Goal: Information Seeking & Learning: Learn about a topic

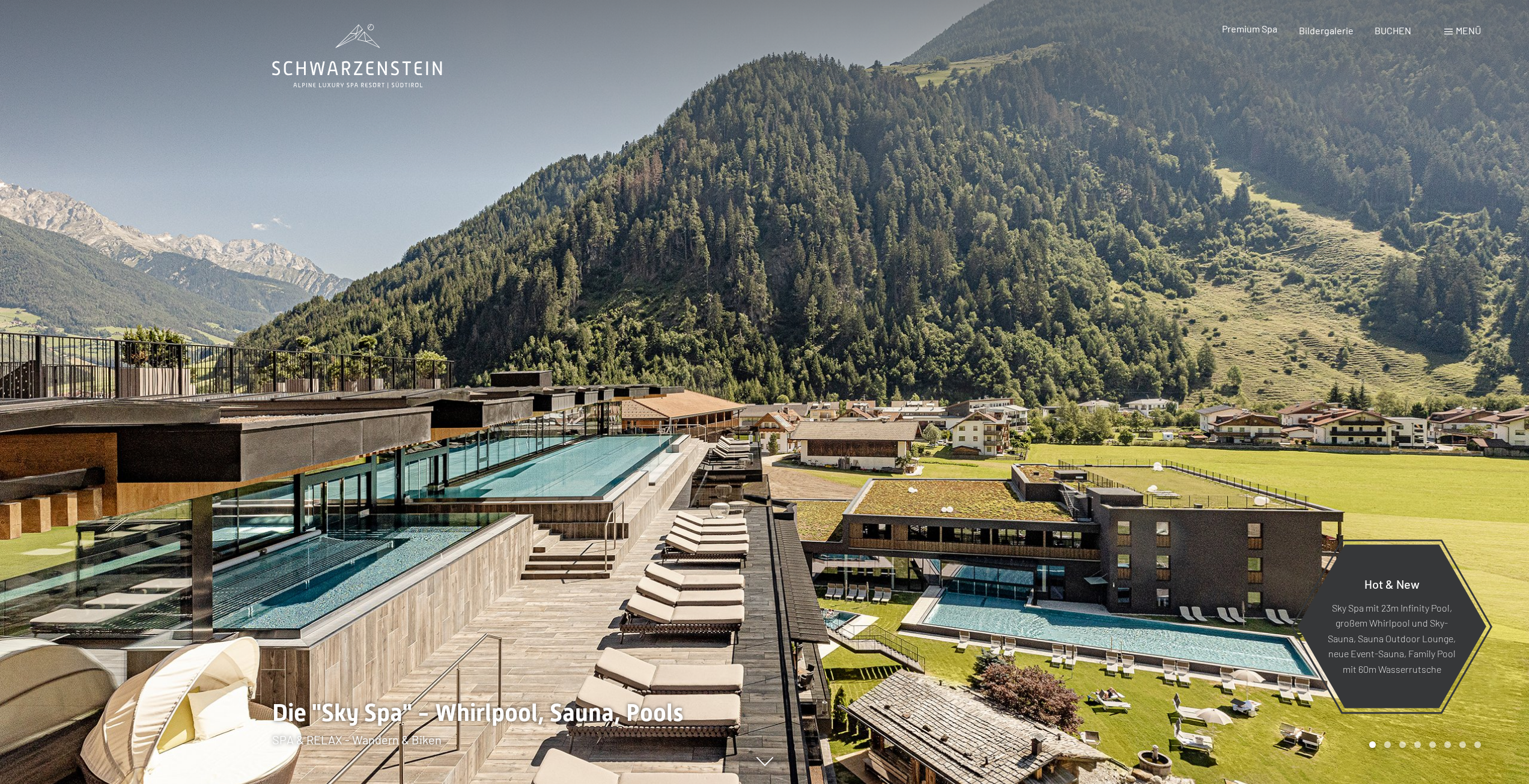
click at [1257, 30] on span "Premium Spa" at bounding box center [1249, 28] width 55 height 11
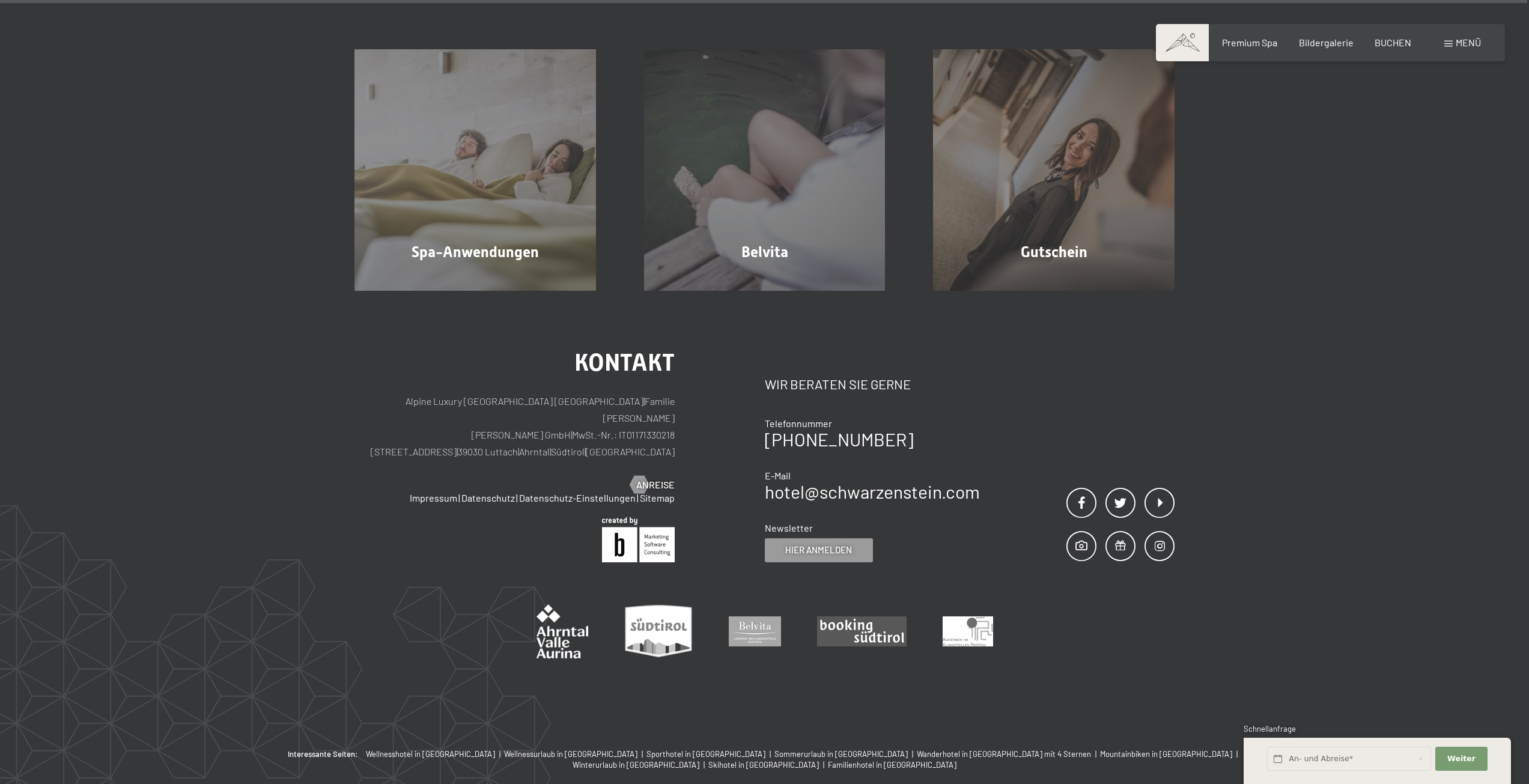
scroll to position [8709, 0]
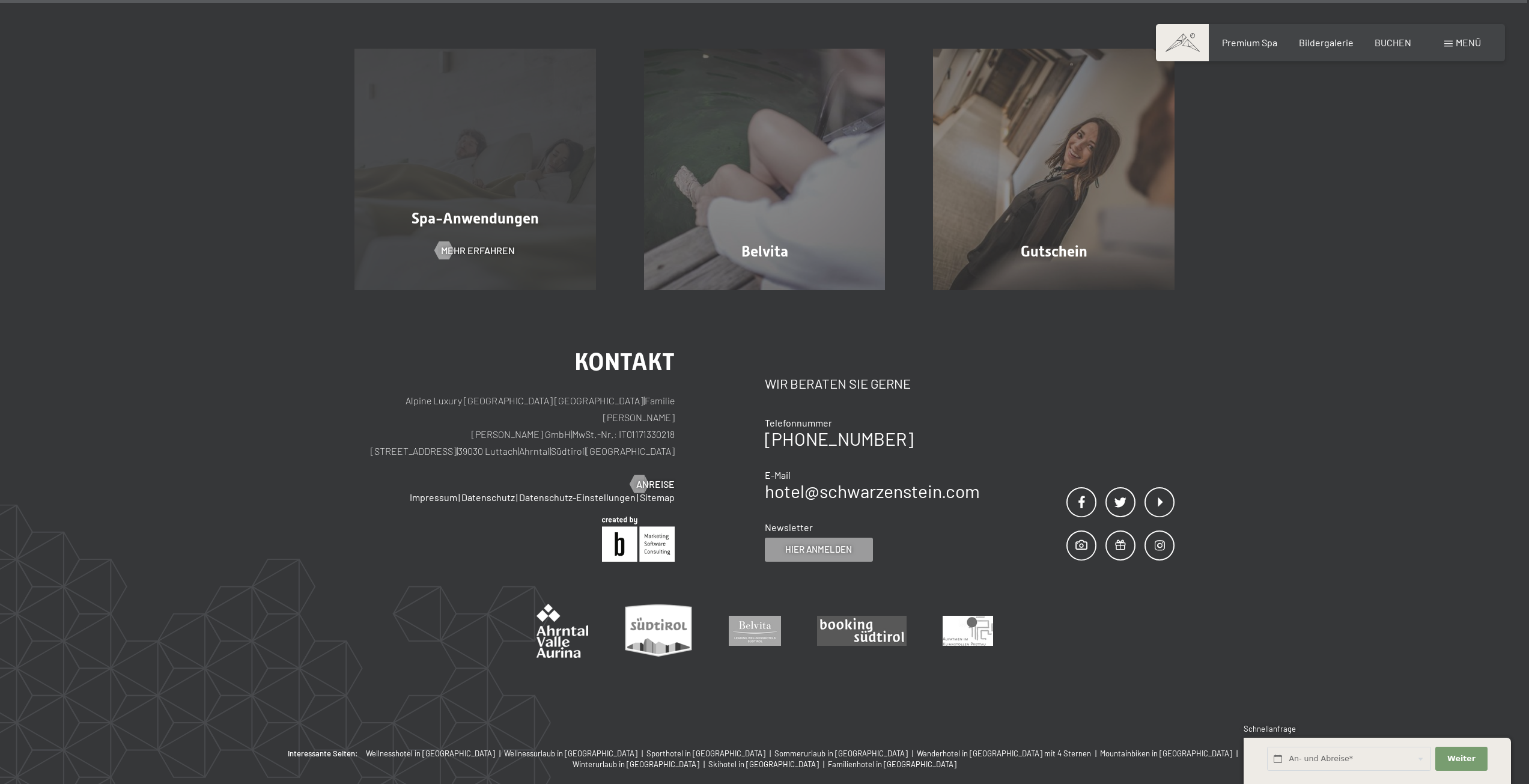
click at [517, 225] on span "Spa-Anwendungen" at bounding box center [475, 218] width 128 height 18
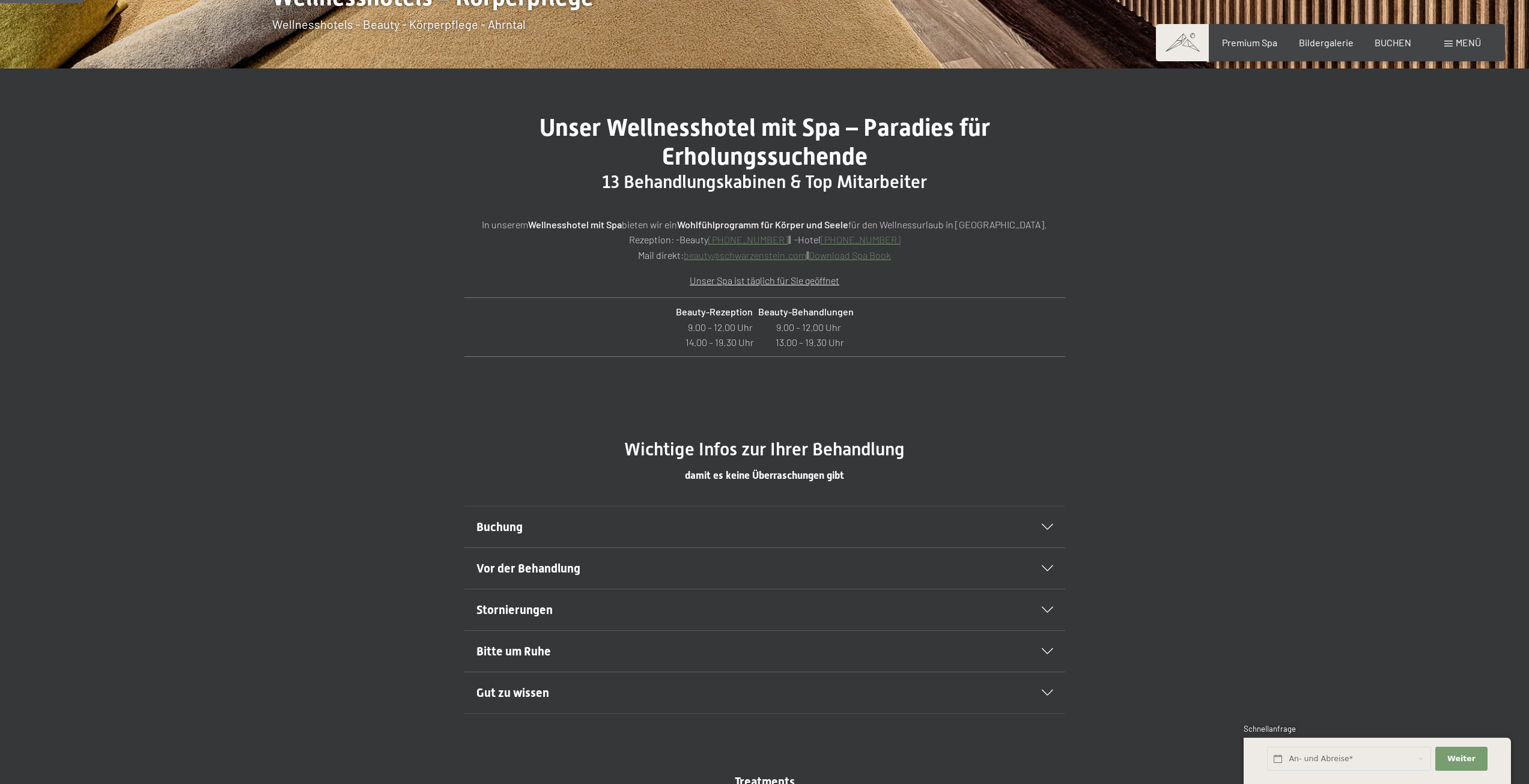
scroll to position [541, 0]
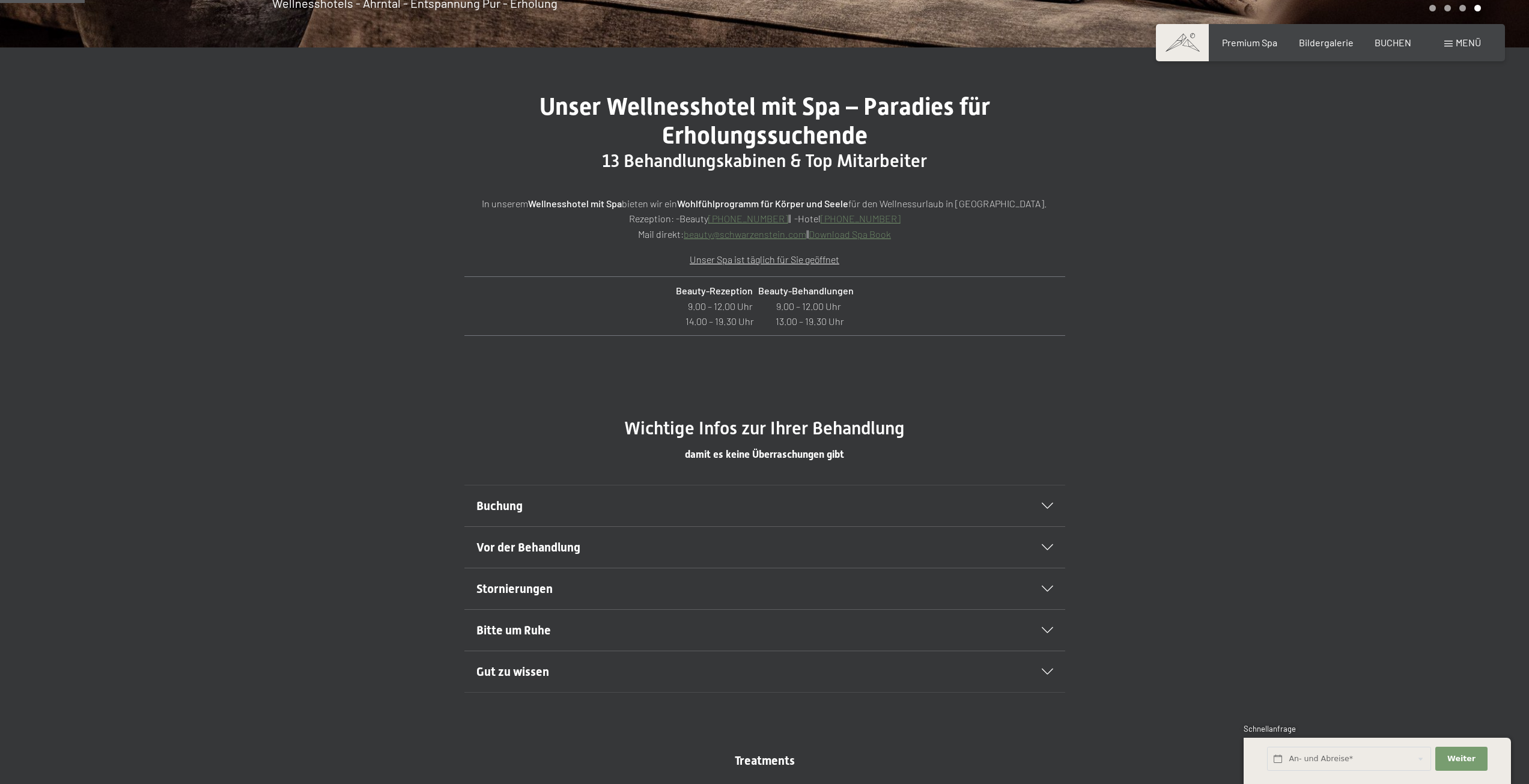
click at [509, 627] on span "Bitte um Ruhe" at bounding box center [513, 630] width 75 height 14
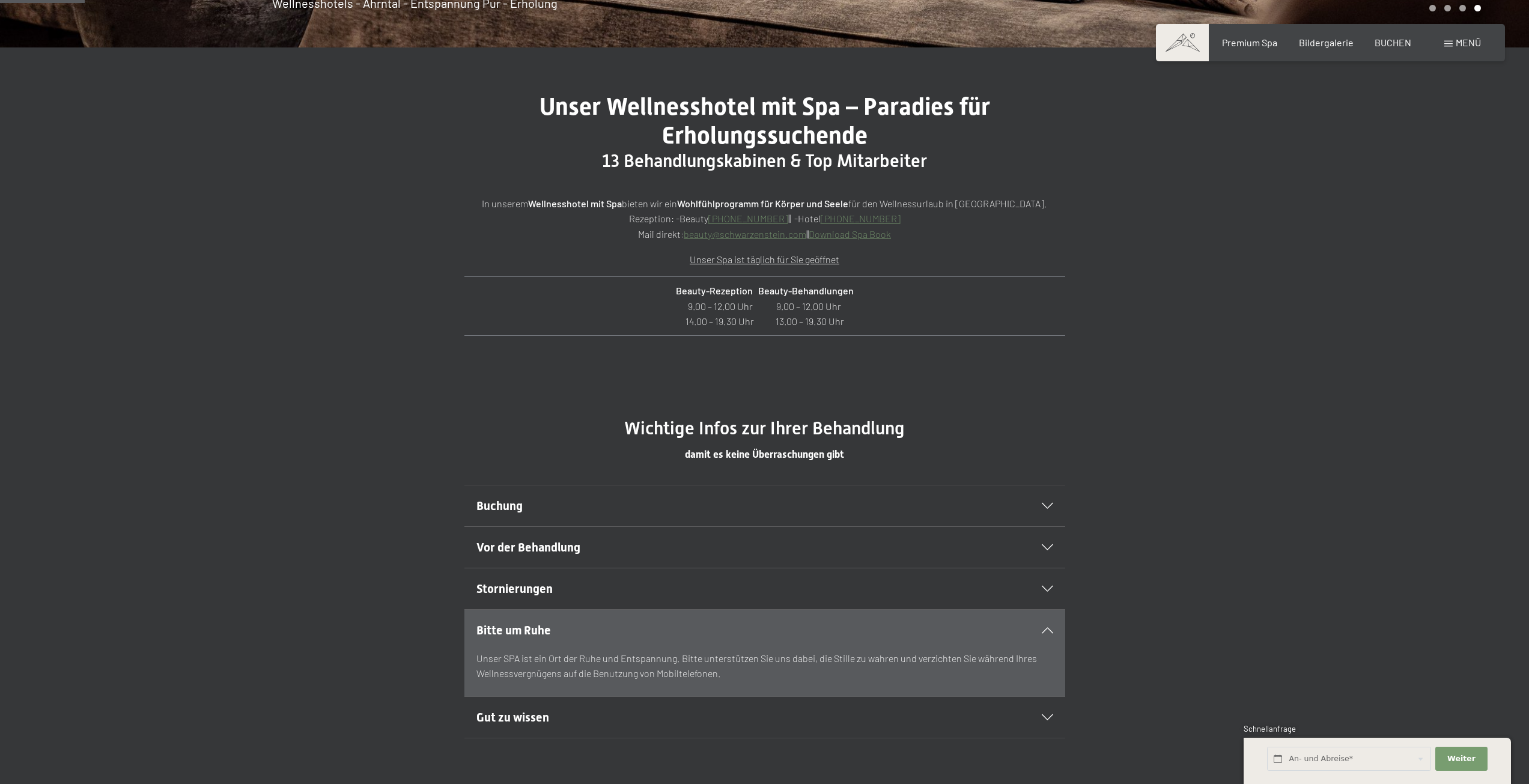
click at [524, 598] on div "Stornierungen" at bounding box center [765, 588] width 577 height 41
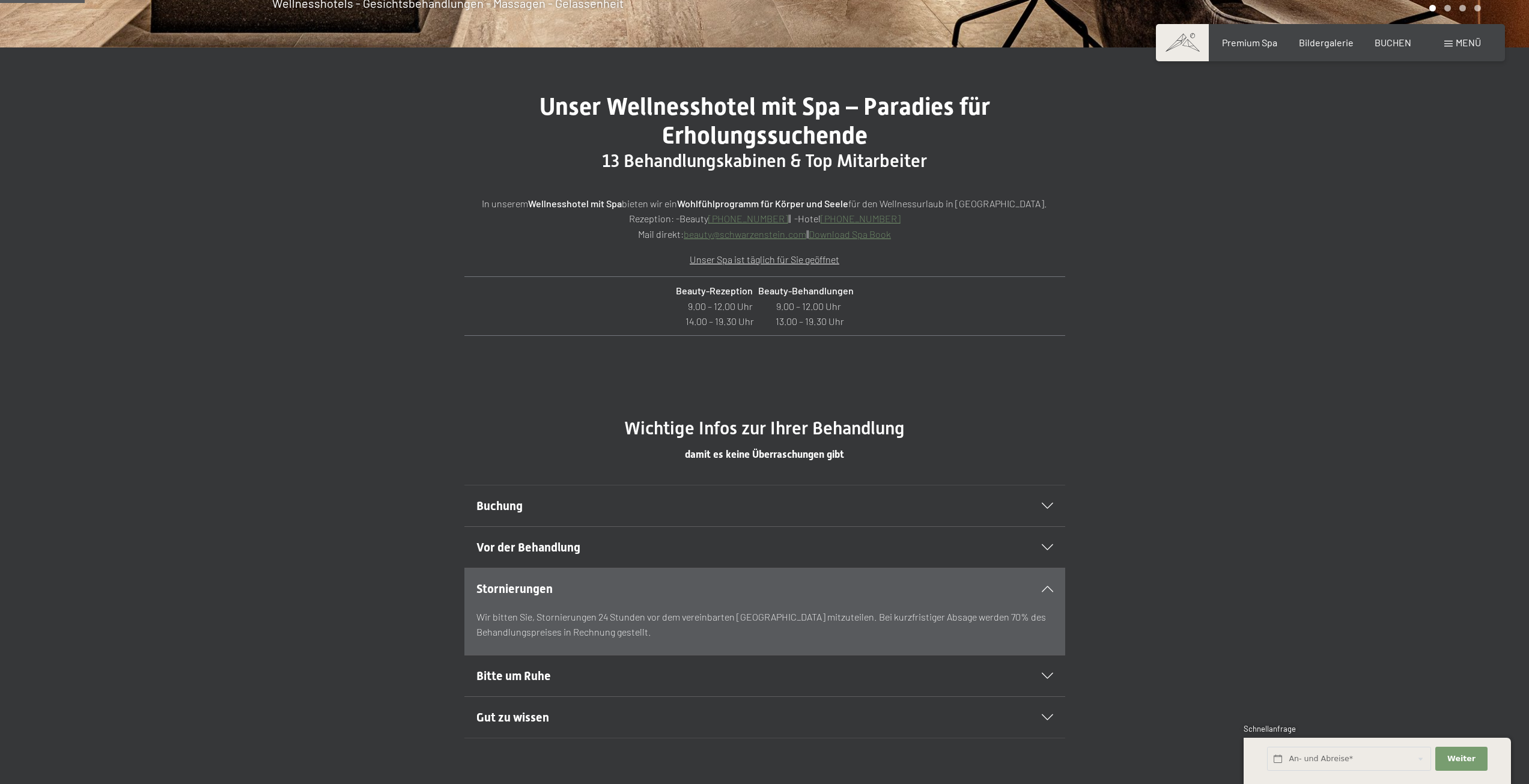
click at [534, 551] on span "Vor der Behandlung" at bounding box center [528, 547] width 104 height 14
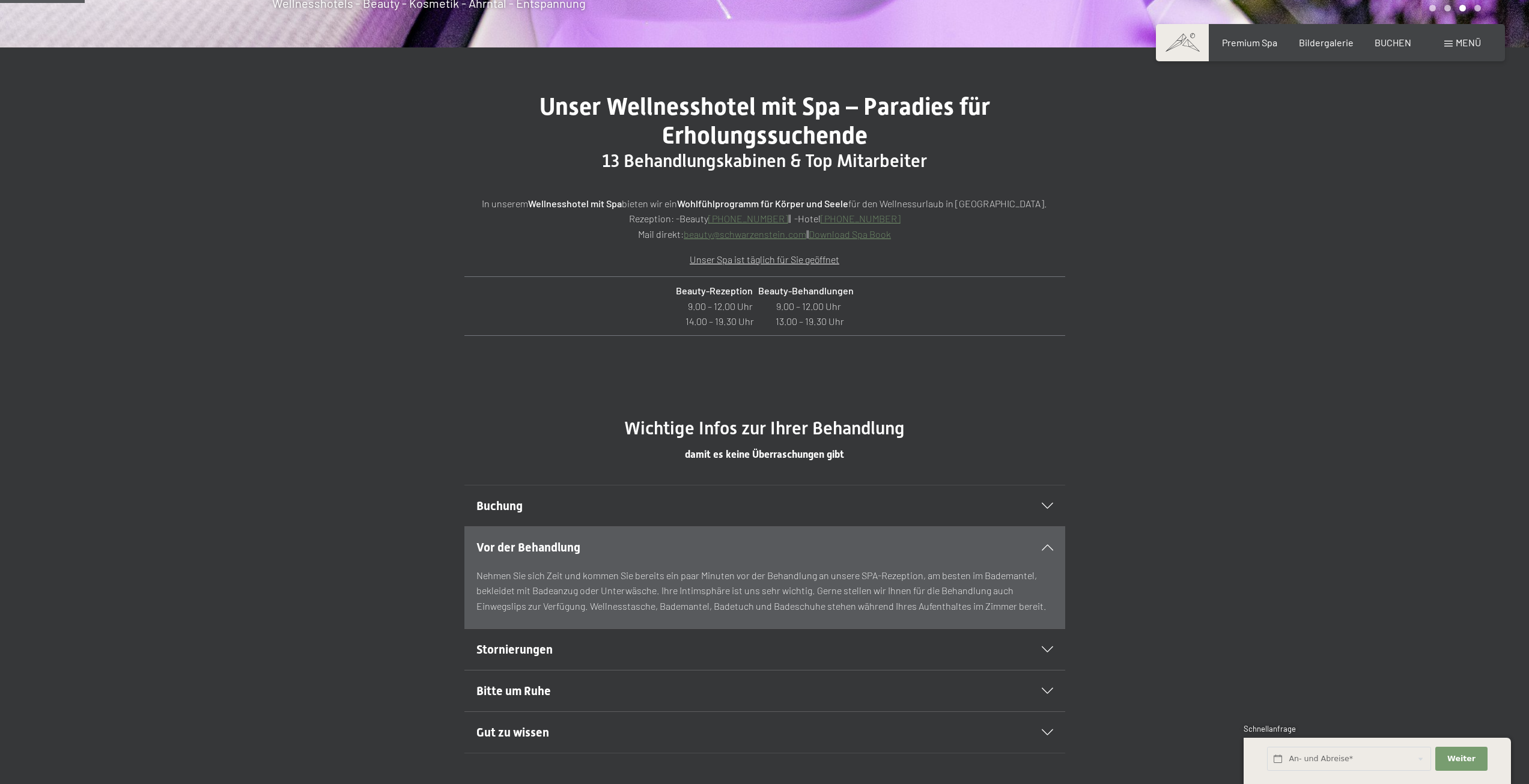
click at [502, 500] on span "Buchung" at bounding box center [500, 506] width 47 height 14
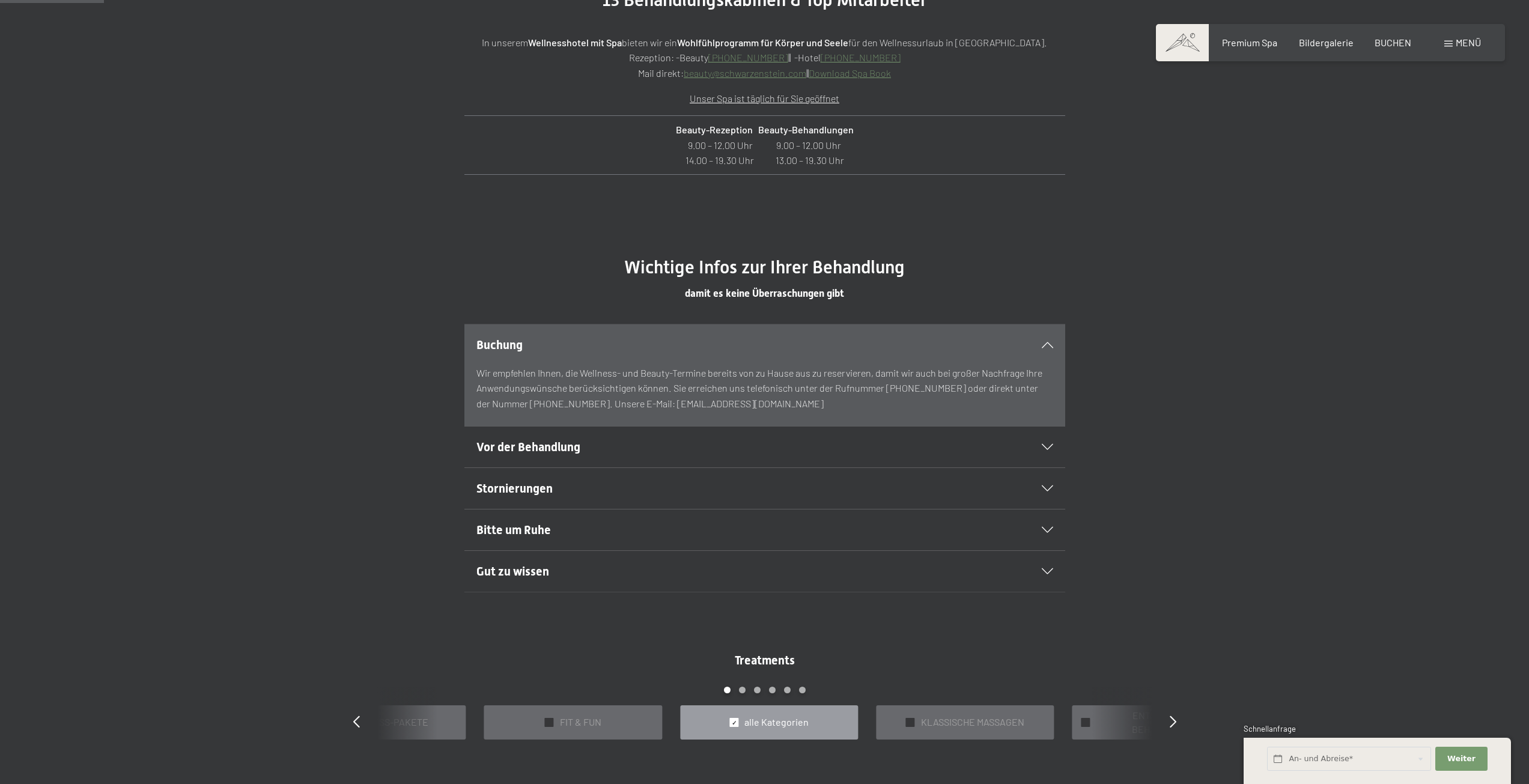
scroll to position [721, 0]
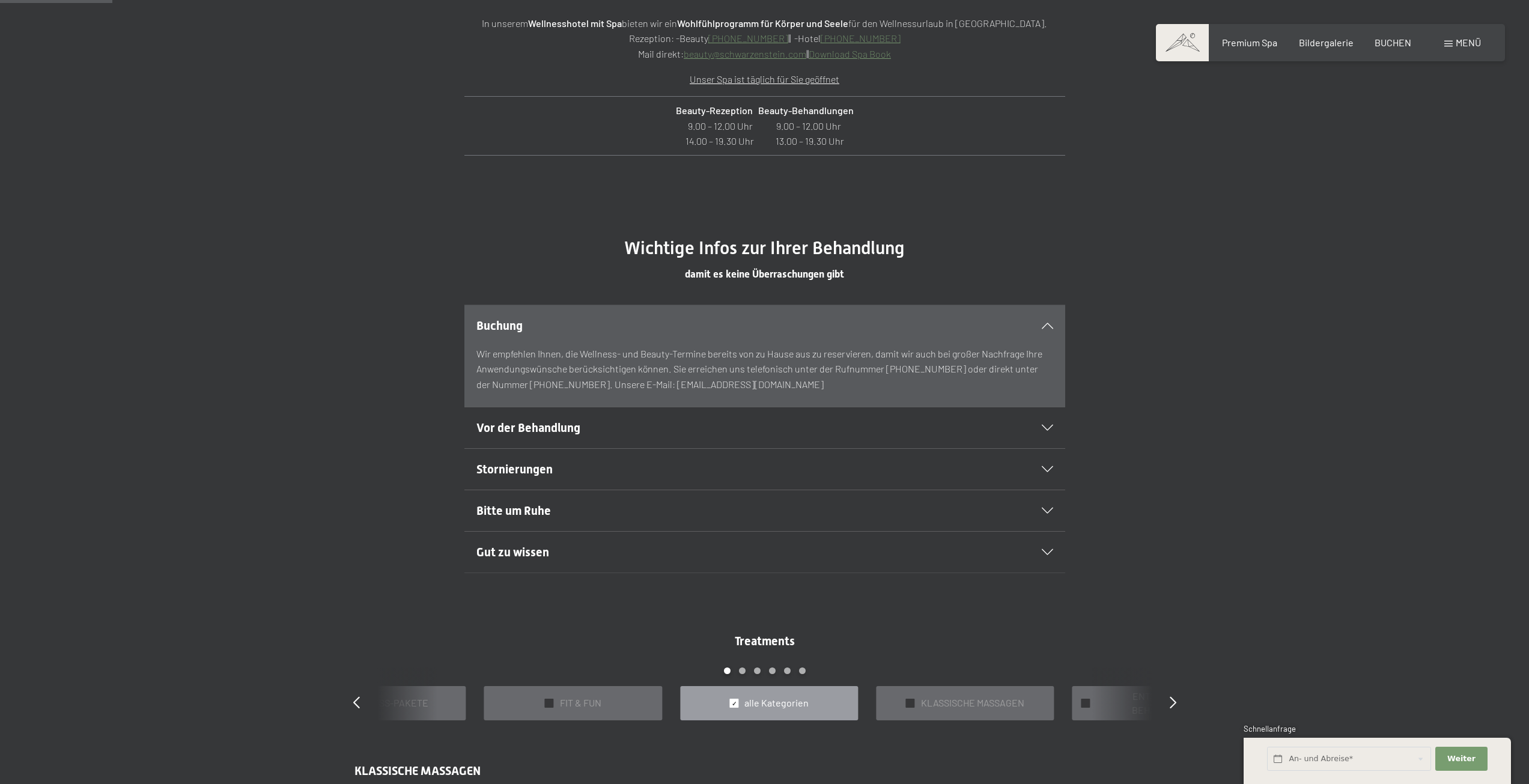
click at [518, 546] on span "Gut zu wissen" at bounding box center [513, 552] width 72 height 14
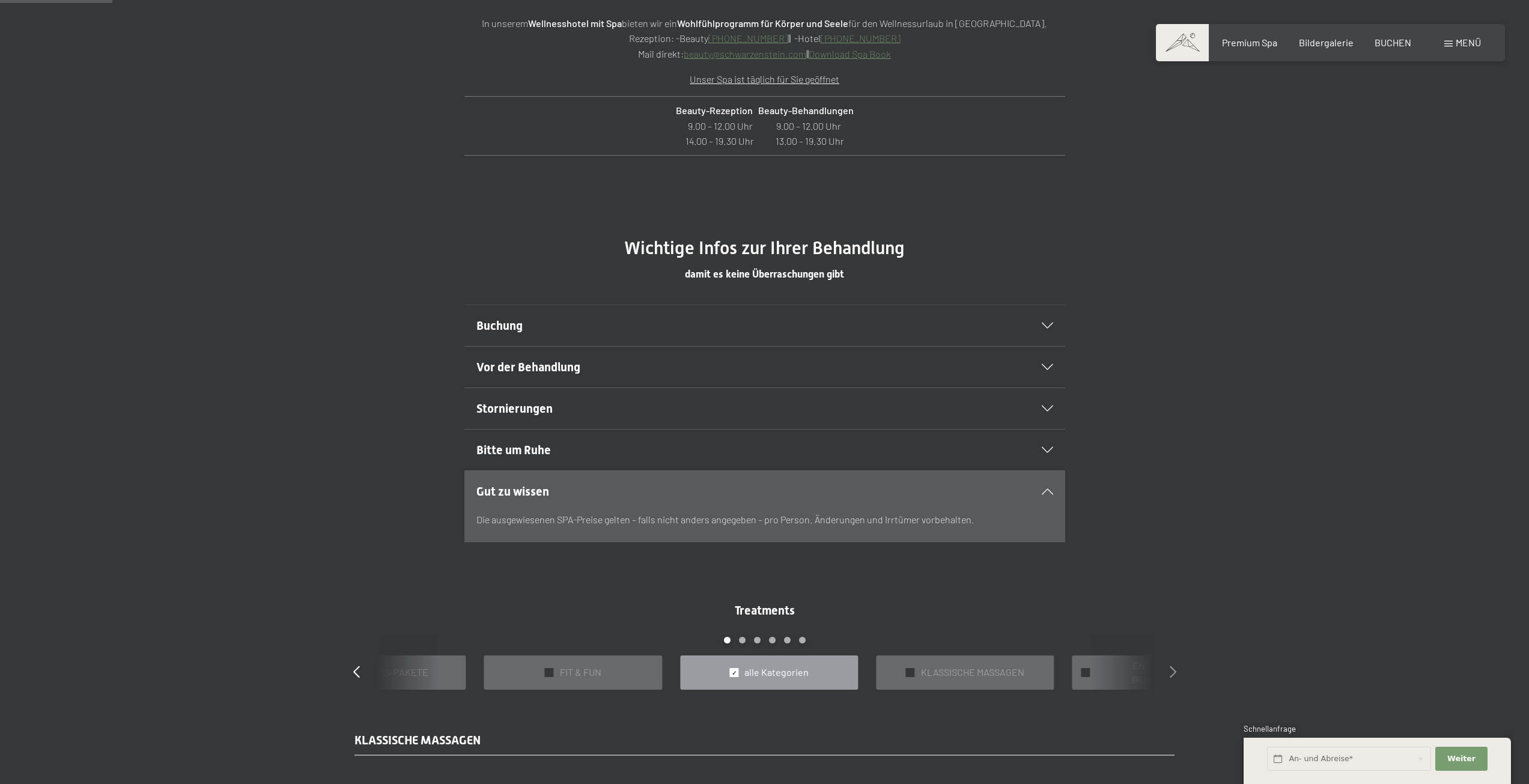
click at [1173, 672] on icon at bounding box center [1173, 671] width 6 height 12
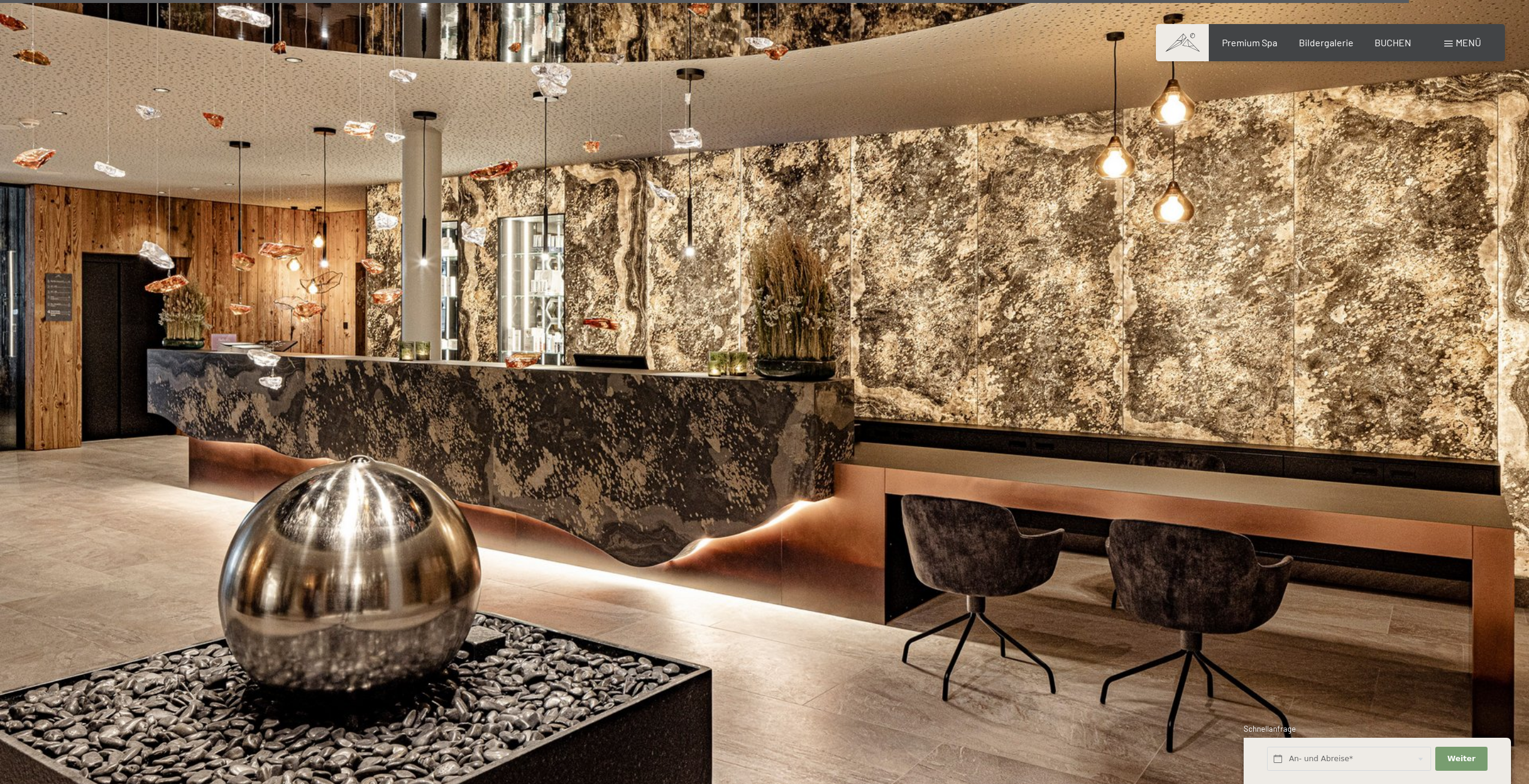
scroll to position [9310, 0]
